Goal: Check status: Check status

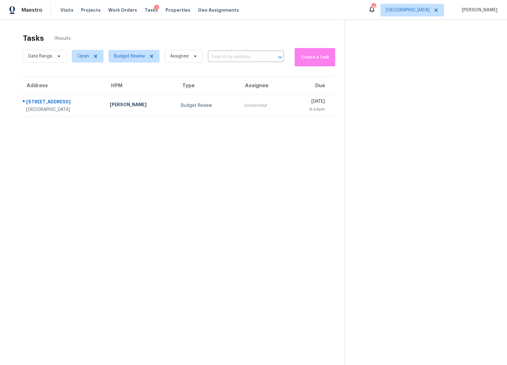
scroll to position [20, 0]
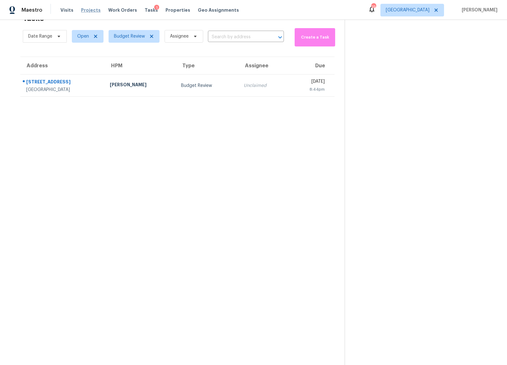
click at [87, 10] on span "Projects" at bounding box center [91, 10] width 20 height 6
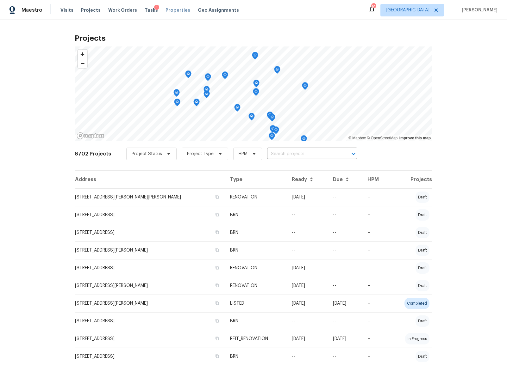
click at [165, 13] on span "Properties" at bounding box center [177, 10] width 25 height 6
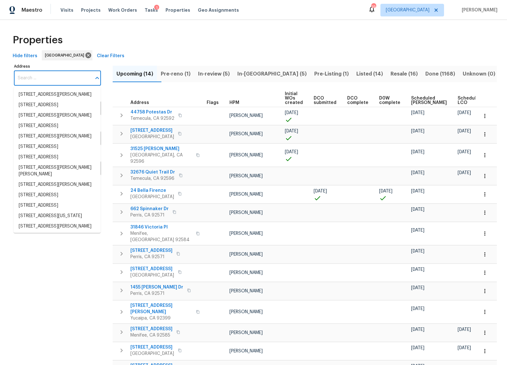
click at [50, 76] on input "Address" at bounding box center [52, 78] width 77 height 15
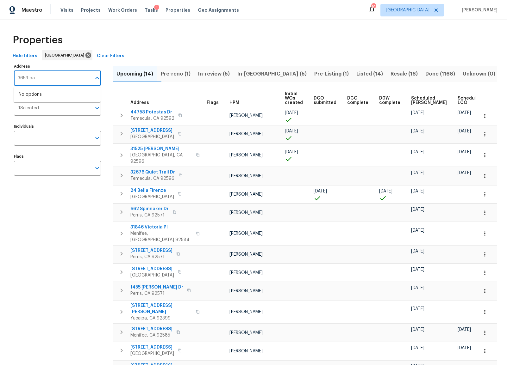
type input "3653 oak"
click at [61, 92] on li "[STREET_ADDRESS]" at bounding box center [57, 94] width 87 height 10
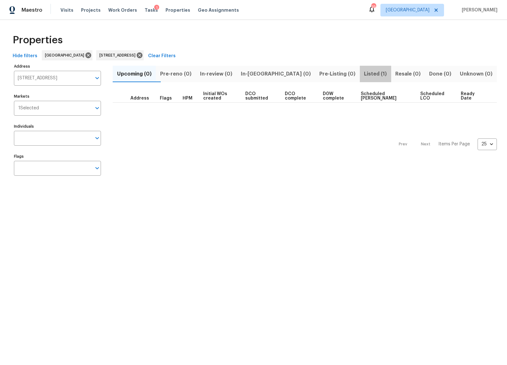
click at [363, 75] on span "Listed (1)" at bounding box center [375, 74] width 24 height 9
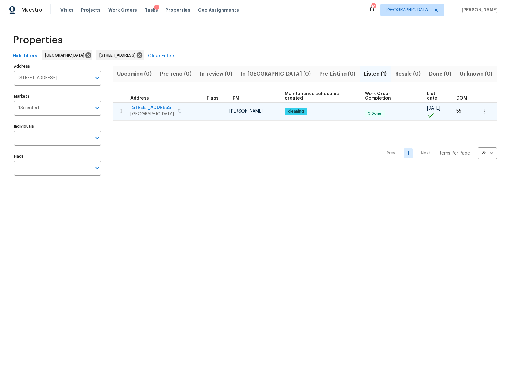
click at [163, 111] on span "[GEOGRAPHIC_DATA]" at bounding box center [152, 114] width 44 height 6
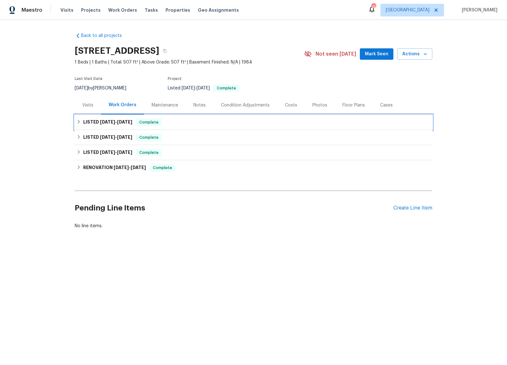
click at [78, 123] on icon at bounding box center [79, 122] width 4 height 4
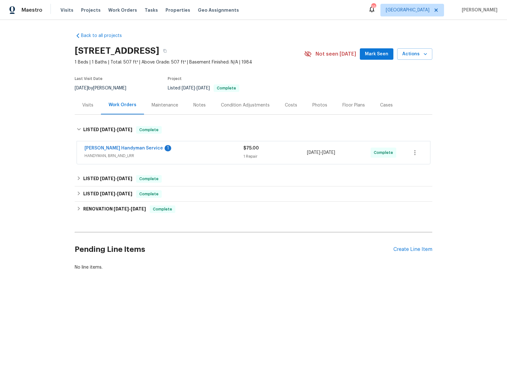
click at [111, 158] on span "HANDYMAN, BRN_AND_LRR" at bounding box center [163, 156] width 159 height 6
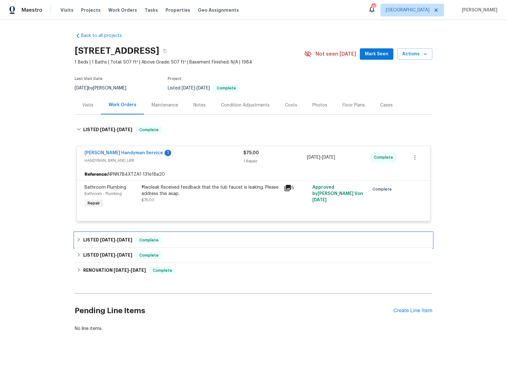
click at [77, 242] on icon at bounding box center [79, 239] width 4 height 4
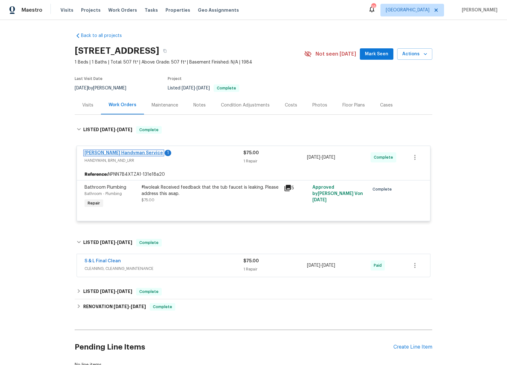
click at [113, 151] on link "Mehle's Handyman Service" at bounding box center [123, 153] width 78 height 4
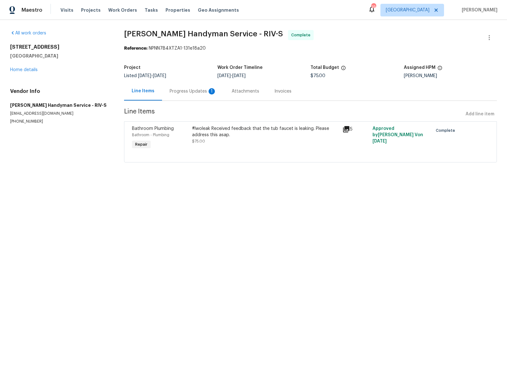
click at [185, 90] on div "Progress Updates 1" at bounding box center [192, 91] width 47 height 6
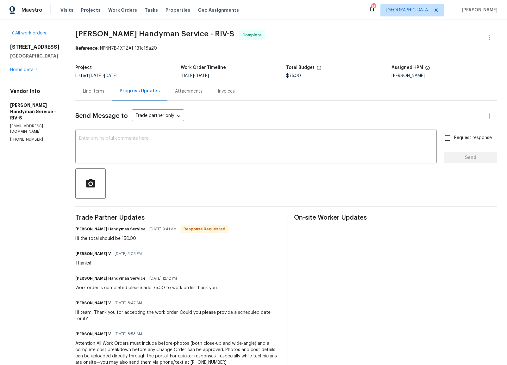
click at [104, 92] on div "Line Items" at bounding box center [94, 91] width 22 height 6
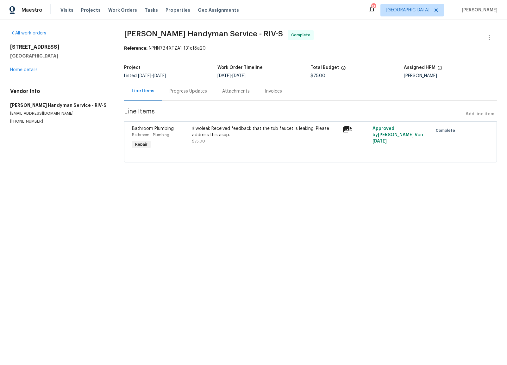
click at [186, 94] on div "Progress Updates" at bounding box center [187, 91] width 37 height 6
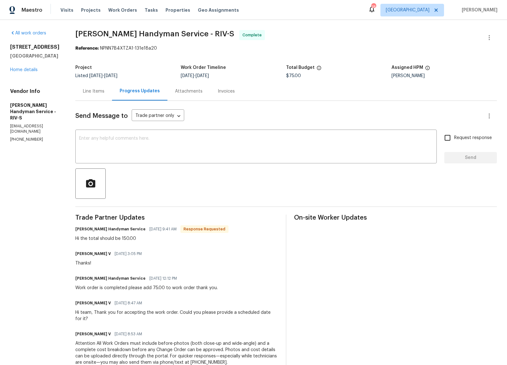
click at [104, 91] on div "Line Items" at bounding box center [94, 91] width 22 height 6
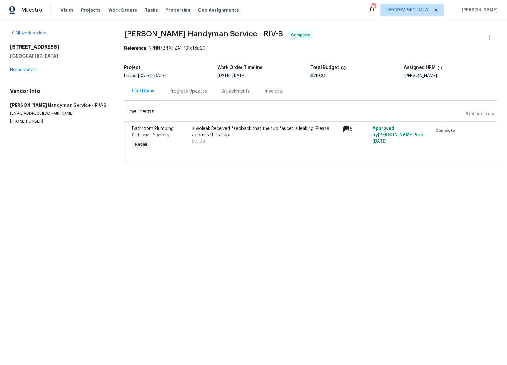
click at [344, 129] on icon at bounding box center [346, 129] width 6 height 6
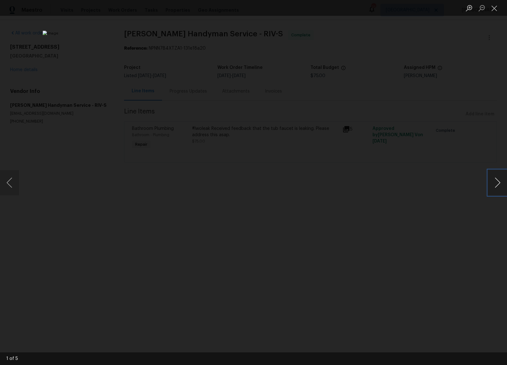
click at [498, 185] on button "Next image" at bounding box center [497, 182] width 19 height 25
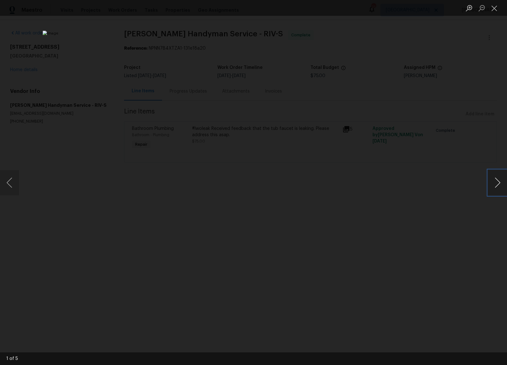
click at [498, 185] on button "Next image" at bounding box center [497, 182] width 19 height 25
click at [495, 8] on button "Close lightbox" at bounding box center [494, 8] width 13 height 11
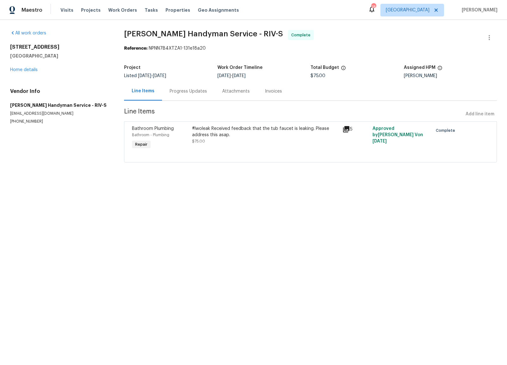
click at [269, 131] on div "#lwoleak Received feedback that the tub faucet is leaking. Please address this …" at bounding box center [265, 132] width 146 height 13
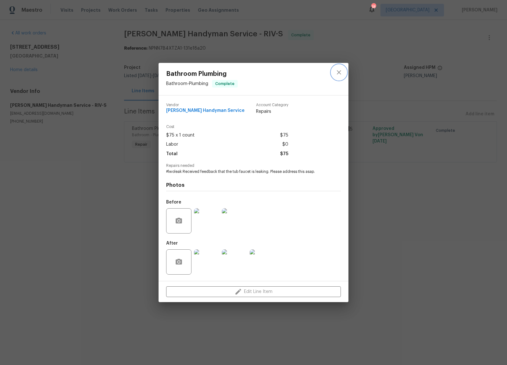
click at [340, 73] on icon "close" at bounding box center [338, 72] width 4 height 4
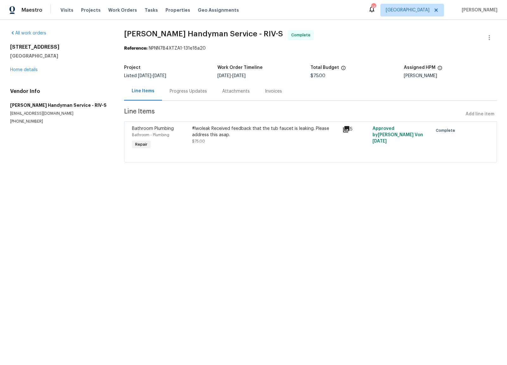
click at [293, 180] on html "Maestro Visits Projects Work Orders Tasks Properties Geo Assignments 18 Riversi…" at bounding box center [253, 90] width 507 height 180
